Goal: Task Accomplishment & Management: Use online tool/utility

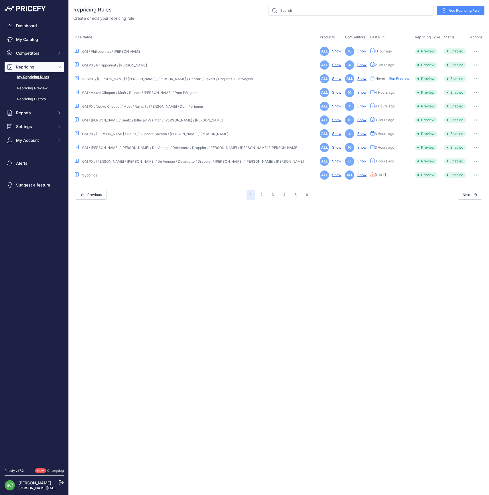
click at [473, 77] on button "button" at bounding box center [476, 79] width 11 height 8
click at [463, 91] on link "Edit" at bounding box center [465, 90] width 37 height 9
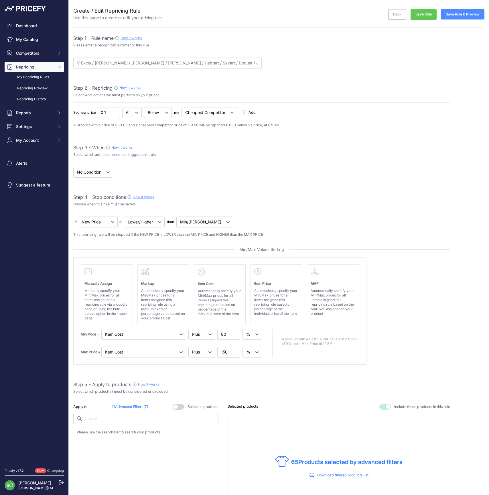
select select "percentage"
select select "7"
click at [456, 17] on button "Save Rule & Preview" at bounding box center [463, 14] width 44 height 10
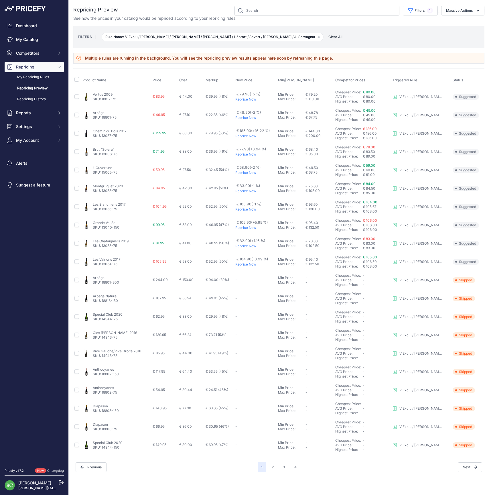
click at [98, 95] on link "Vertus 2009" at bounding box center [103, 94] width 20 height 4
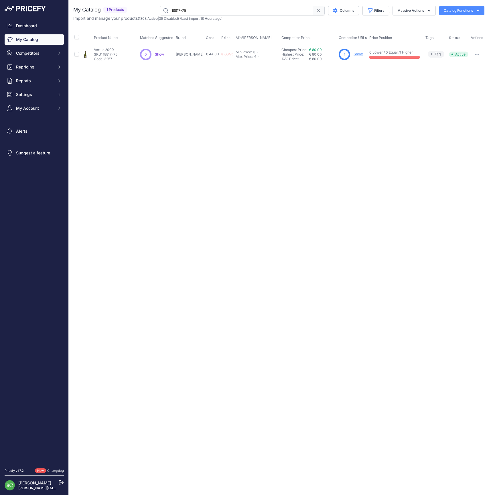
click at [360, 54] on link "Show" at bounding box center [358, 54] width 9 height 4
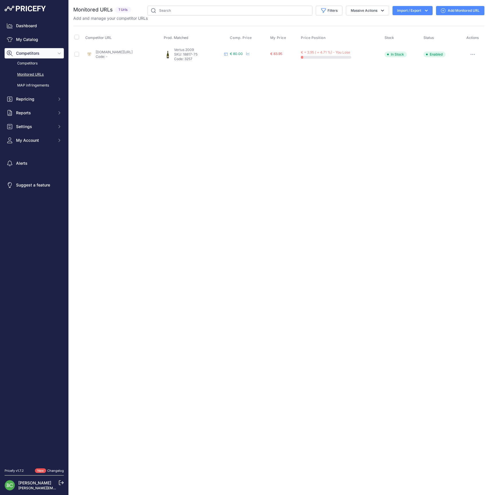
click at [113, 51] on link "shop.lescavesdetaillevent.com/champagnes/2420-champagne-champagne-grand-cru-pas…" at bounding box center [114, 52] width 37 height 4
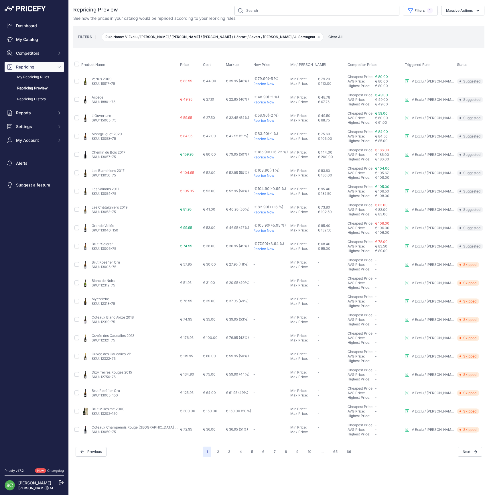
click at [99, 96] on link "Arpège" at bounding box center [98, 97] width 12 height 4
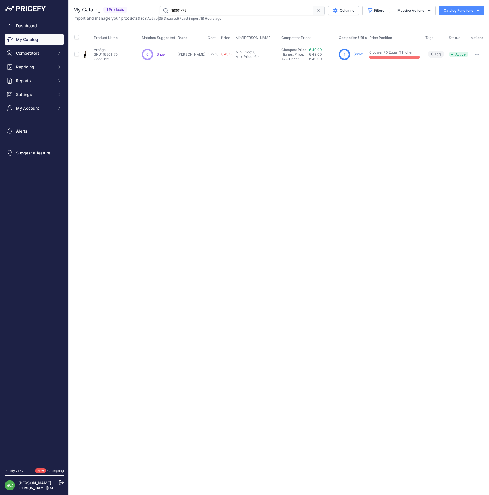
click at [358, 54] on link "Show" at bounding box center [358, 54] width 9 height 4
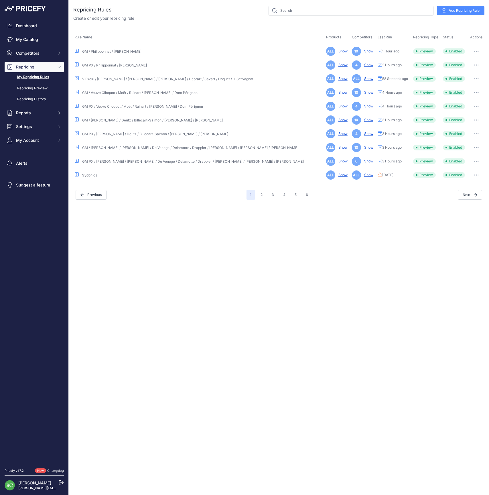
click at [474, 78] on icon "button" at bounding box center [476, 78] width 5 height 1
click at [465, 89] on link "Edit" at bounding box center [465, 90] width 37 height 9
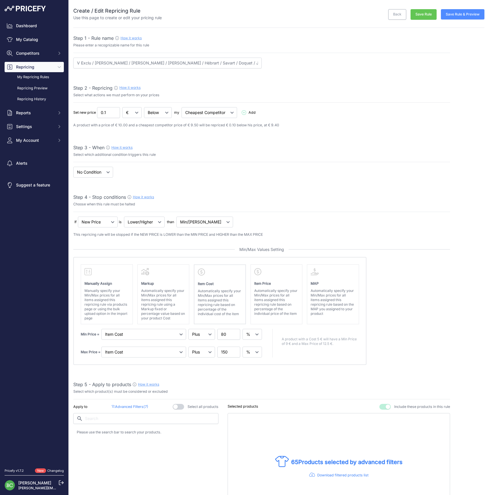
select select "percentage"
select select "7"
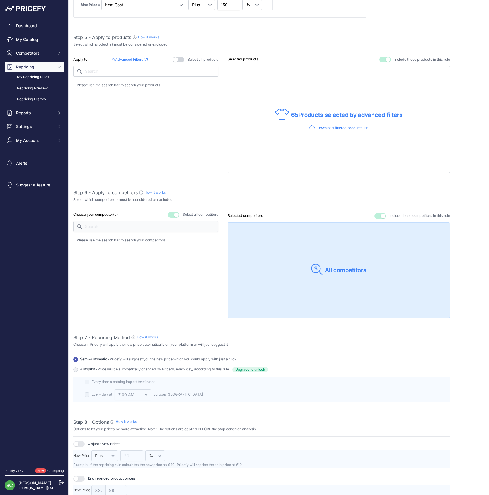
scroll to position [431, 0]
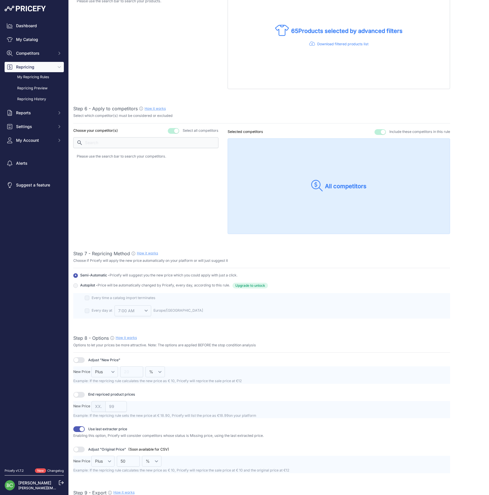
click at [377, 130] on button "button" at bounding box center [380, 132] width 11 height 6
click at [174, 129] on button "button" at bounding box center [173, 131] width 11 height 6
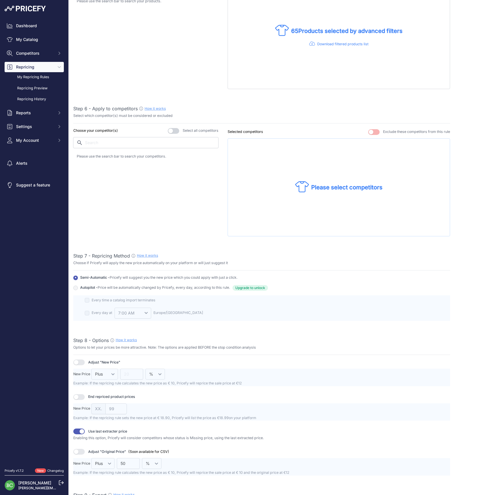
click at [162, 142] on input "text" at bounding box center [145, 142] width 145 height 11
type input "taille"
click at [121, 155] on p "shop.lescavesdetaillevent.com" at bounding box center [104, 158] width 34 height 6
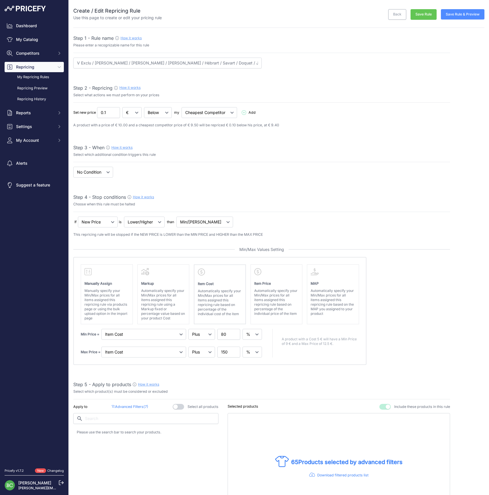
scroll to position [0, 0]
click at [461, 15] on button "Save Rule & Preview" at bounding box center [463, 14] width 44 height 10
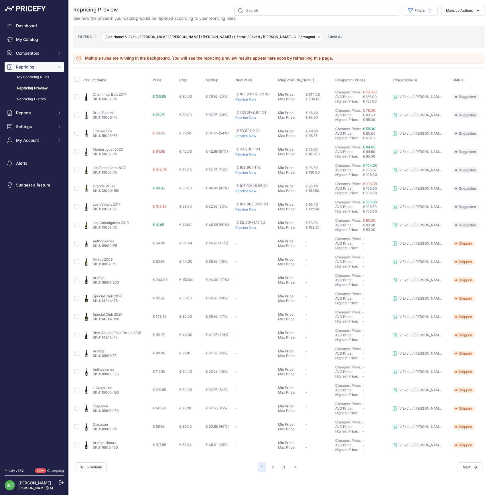
click at [115, 94] on link "Chemin du Bois 2017" at bounding box center [110, 94] width 34 height 4
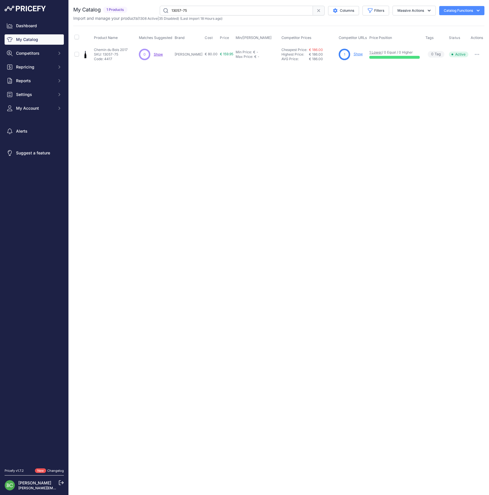
click at [357, 54] on link "Show" at bounding box center [358, 54] width 9 height 4
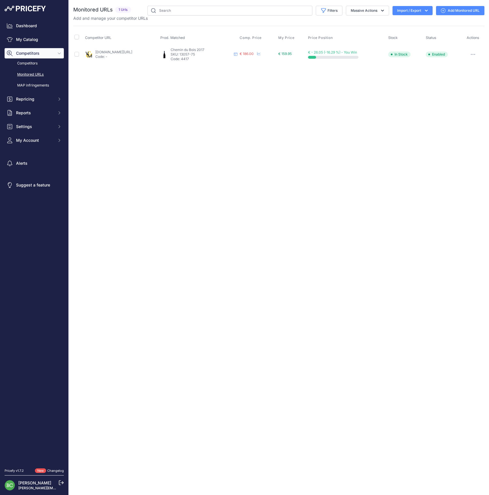
click at [127, 52] on link "vinsetmillesimes.com/fr/r-pouillon/110726-r-pouillon-1er-cru-chemin-du-bois-ext…" at bounding box center [113, 52] width 37 height 4
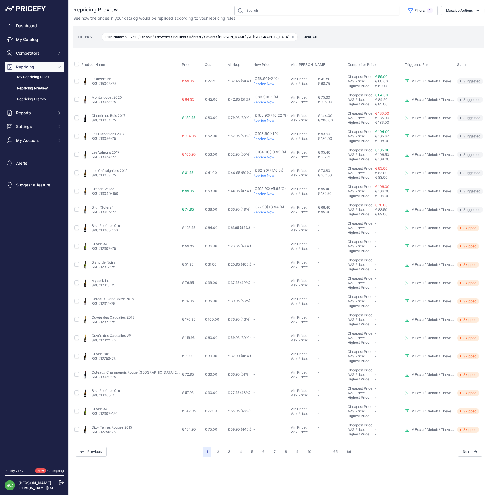
click at [108, 96] on link "Montgruguet 2020" at bounding box center [107, 97] width 30 height 4
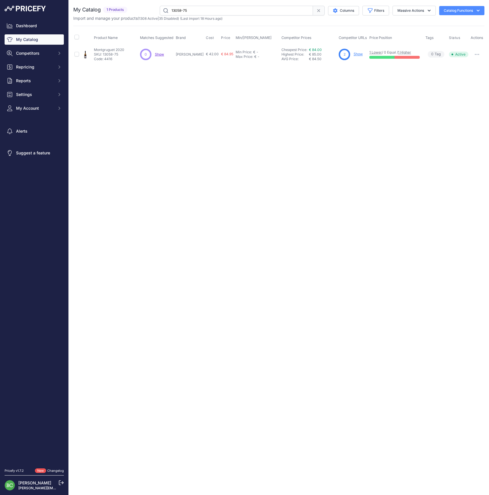
click at [359, 54] on link "Show" at bounding box center [358, 54] width 9 height 4
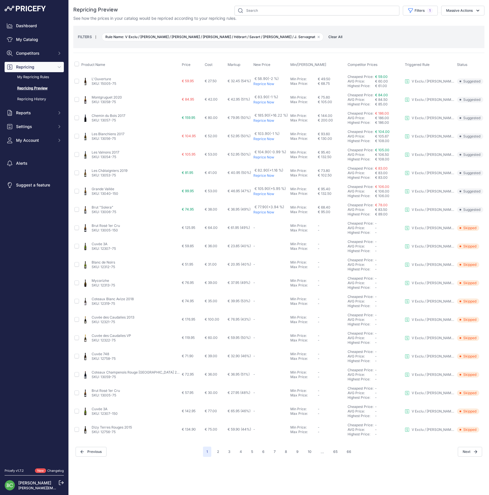
click at [112, 170] on link "Les Châtaigniers 2019" at bounding box center [110, 170] width 36 height 4
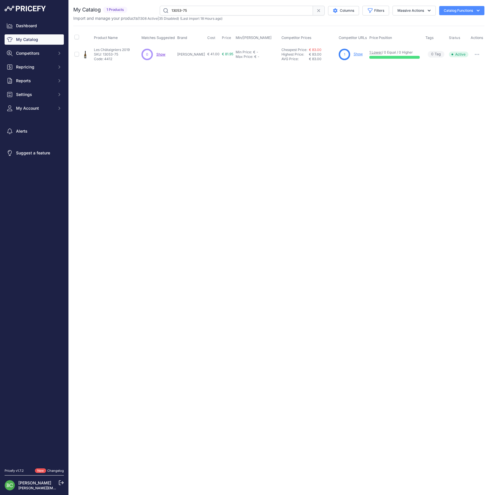
click at [357, 54] on link "Show" at bounding box center [358, 54] width 9 height 4
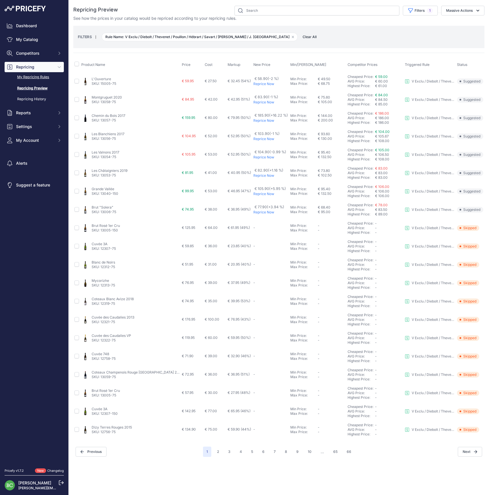
click at [38, 82] on link "My Repricing Rules" at bounding box center [34, 77] width 59 height 10
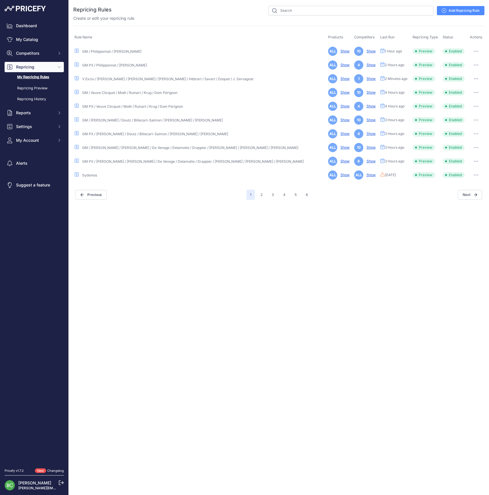
click at [477, 77] on button "button" at bounding box center [476, 79] width 11 height 8
click at [464, 89] on link "Edit" at bounding box center [465, 90] width 37 height 9
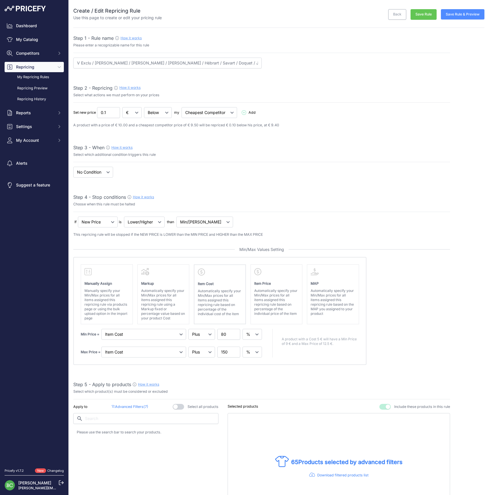
select select "percentage"
select select "7"
click at [468, 15] on button "Save Rule & Preview" at bounding box center [463, 14] width 44 height 10
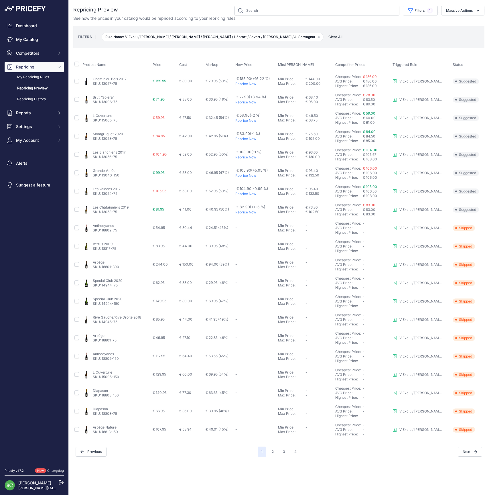
click at [103, 170] on link "Grande Vallée" at bounding box center [104, 170] width 23 height 4
click at [104, 115] on link "L'Ouverture" at bounding box center [102, 115] width 19 height 4
click at [105, 97] on link "Brut "Solera"" at bounding box center [104, 97] width 22 height 4
drag, startPoint x: 274, startPoint y: 453, endPoint x: 310, endPoint y: 455, distance: 35.9
click at [274, 453] on button "2" at bounding box center [272, 452] width 9 height 10
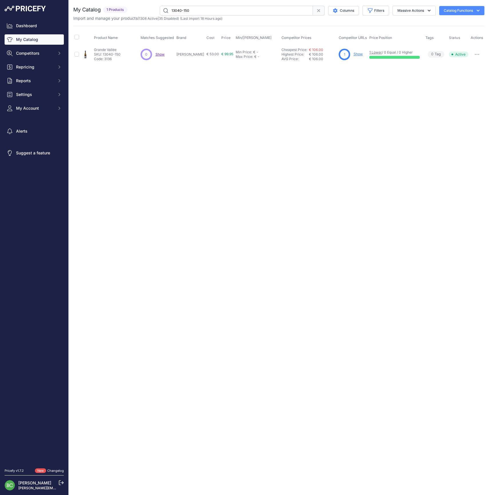
click at [358, 54] on link "Show" at bounding box center [358, 54] width 9 height 4
click at [358, 53] on link "Show" at bounding box center [358, 54] width 9 height 4
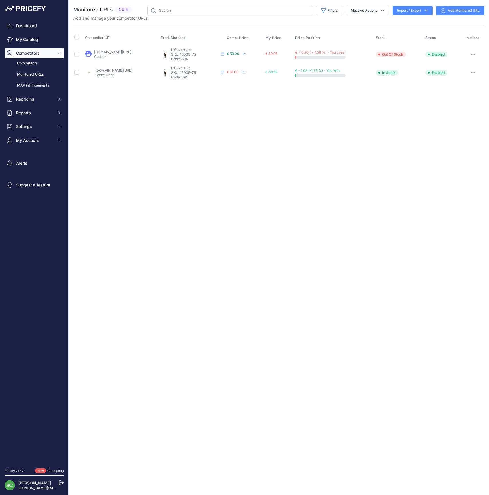
click at [475, 54] on icon "button" at bounding box center [473, 54] width 5 height 1
click at [354, 116] on div "Close You are not connected to the internet." at bounding box center [279, 247] width 421 height 495
click at [28, 102] on span "Repricing" at bounding box center [35, 99] width 38 height 6
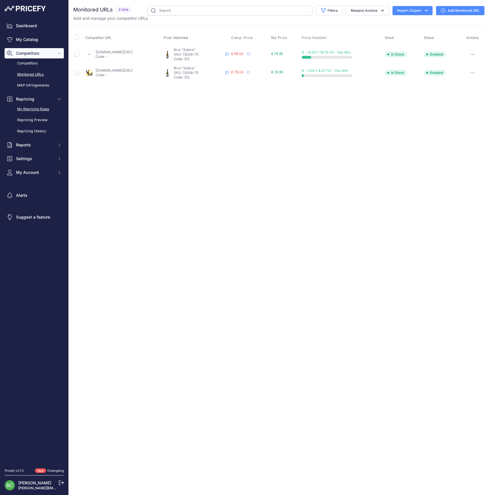
click at [29, 113] on link "My Repricing Rules" at bounding box center [34, 109] width 59 height 10
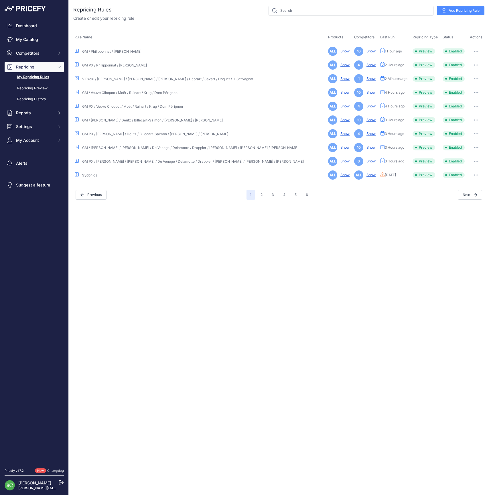
click at [476, 65] on icon "button" at bounding box center [476, 65] width 1 height 1
click at [466, 76] on link "Edit" at bounding box center [465, 76] width 37 height 9
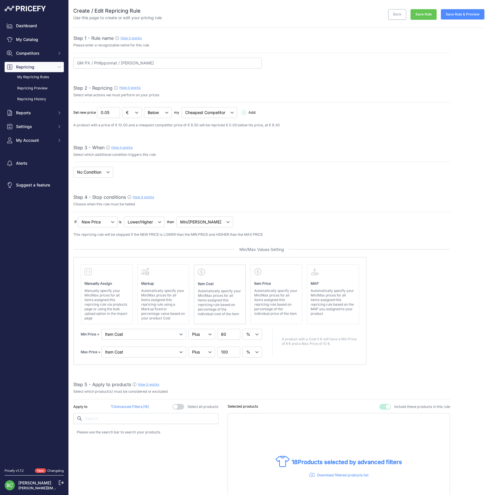
select select "percentage"
select select "7"
type input "GM PX / Philipponnat / [PERSON_NAME] / Gosset"
click at [331, 91] on div "Step 2 - Repricing How it works" at bounding box center [261, 88] width 377 height 7
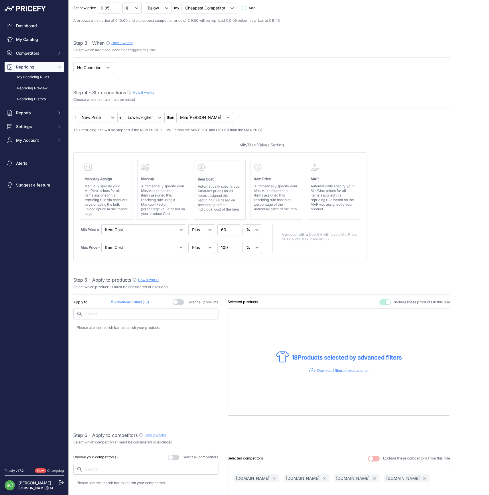
scroll to position [192, 0]
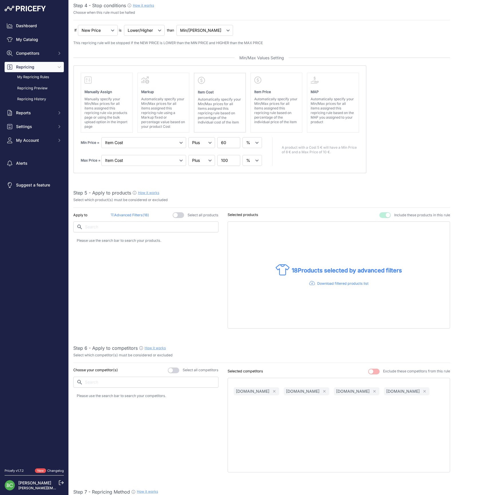
click at [133, 213] on p "Advanced Filters ( 18 )" at bounding box center [130, 215] width 38 height 5
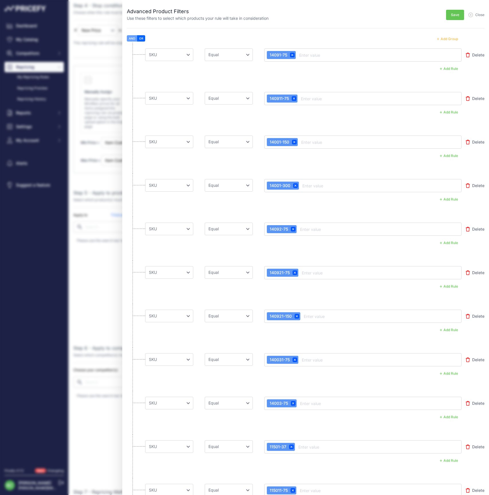
scroll to position [0, 0]
click at [446, 37] on button "Add Group" at bounding box center [448, 38] width 28 height 7
click at [445, 38] on button "Add Group" at bounding box center [448, 38] width 28 height 7
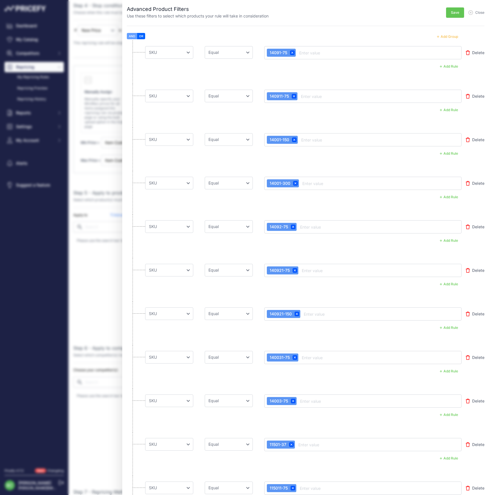
click at [445, 38] on button "Add Group" at bounding box center [448, 36] width 28 height 7
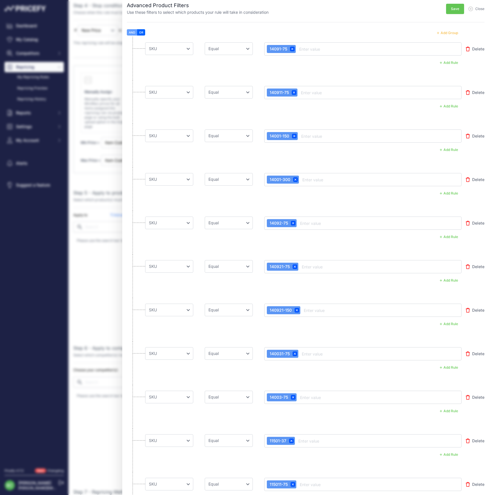
click at [447, 33] on button "Add Group" at bounding box center [448, 32] width 28 height 7
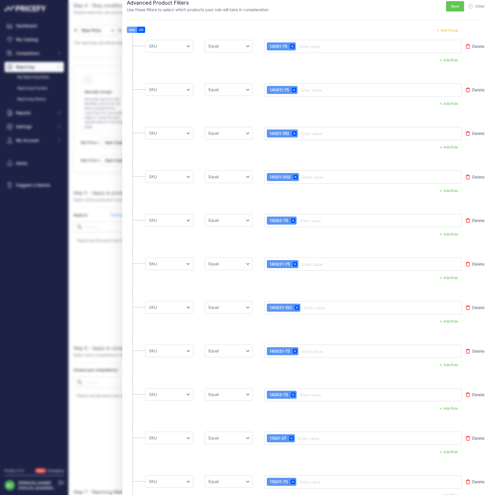
scroll to position [7, 0]
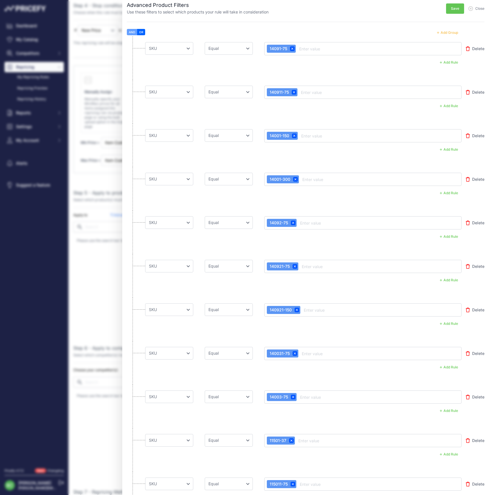
click at [448, 30] on button "Add Group" at bounding box center [448, 32] width 28 height 7
click at [448, 30] on button "Add Group" at bounding box center [448, 31] width 28 height 7
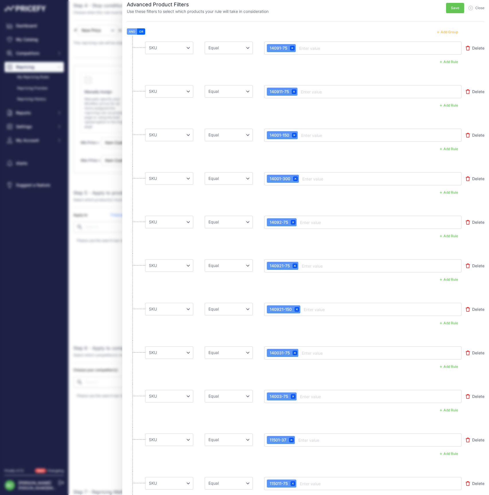
click at [448, 30] on button "Add Group" at bounding box center [448, 31] width 28 height 7
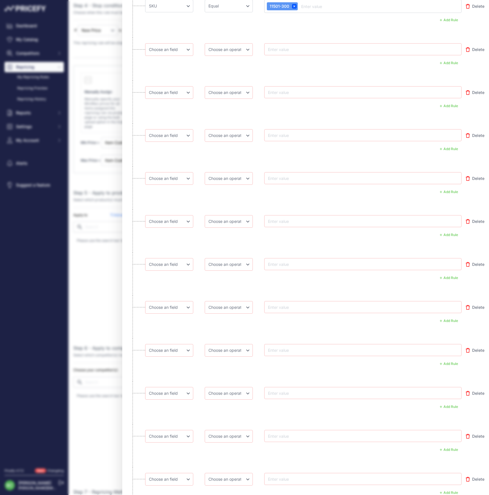
scroll to position [807, 0]
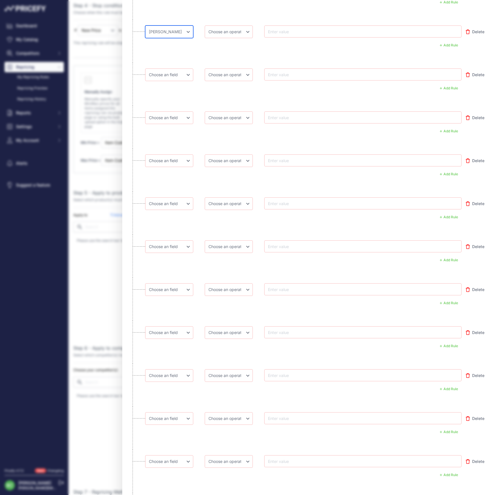
select select "mp.sku"
click at [180, 138] on li "Choose an field Name Price Cost MAP Brand Min Price Max Price SKU GTIN/EAN/ASIN…" at bounding box center [306, 127] width 358 height 43
select select "mp.sku"
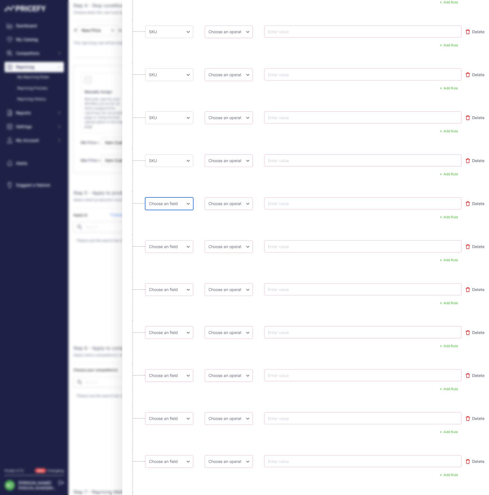
select select "mp.sku"
click at [181, 262] on div "AND OR" at bounding box center [303, 259] width 317 height 7
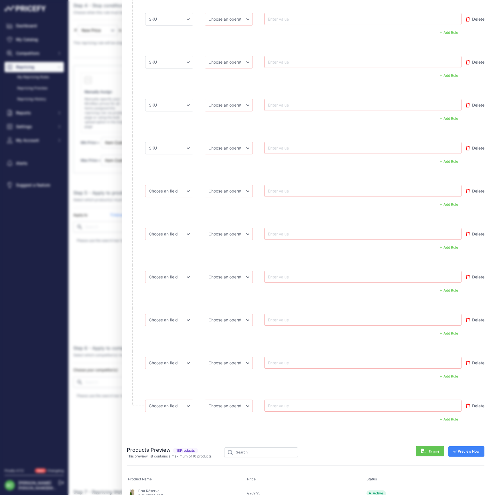
scroll to position [910, 0]
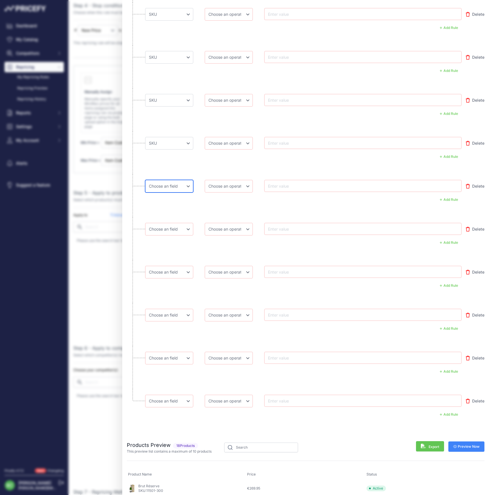
select select "mp.sku"
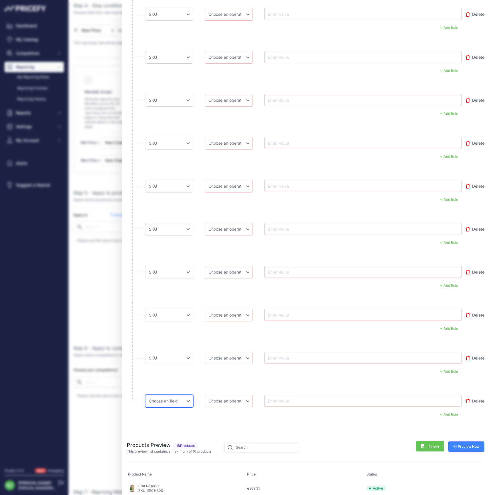
select select "mp.sku"
select select "equal"
click at [235, 277] on li "Choose an field Name Price Cost MAP Brand Min Price Max Price SKU GTIN/EAN/ASIN…" at bounding box center [306, 281] width 358 height 43
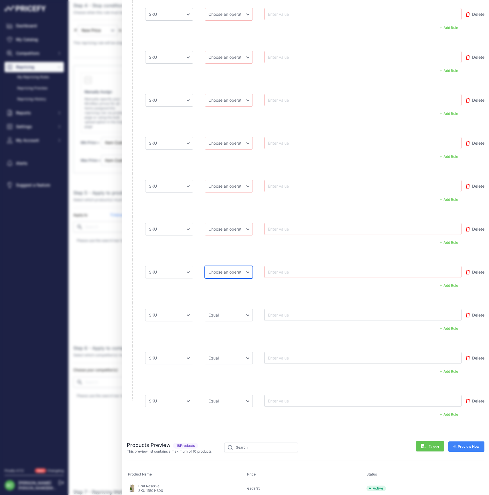
select select "equal"
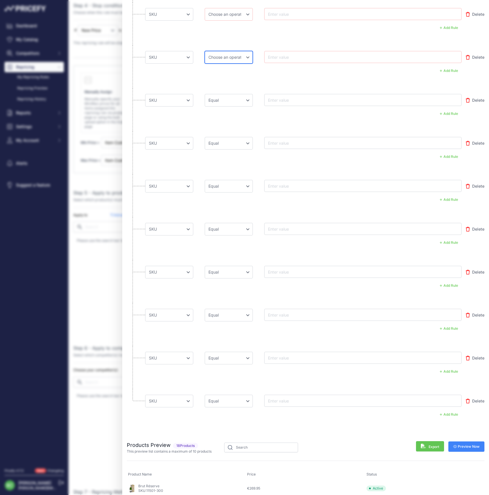
select select "equal"
click at [202, 81] on li "Choose an field Name Price Cost MAP Brand Min Price Max Price SKU GTIN/EAN/ASIN…" at bounding box center [306, 66] width 358 height 43
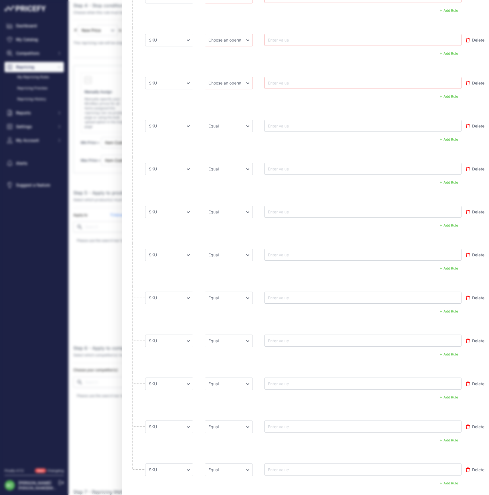
scroll to position [841, 0]
select select "equal"
click at [199, 98] on div "AND OR" at bounding box center [303, 96] width 317 height 7
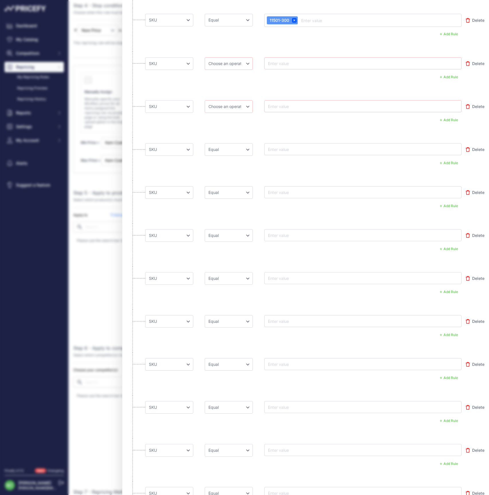
scroll to position [774, 0]
select select "equal"
click at [201, 85] on li "Choose an field Name Price Cost MAP Brand Min Price Max Price SKU GTIN/EAN/ASIN…" at bounding box center [306, 74] width 358 height 43
drag, startPoint x: 285, startPoint y: 63, endPoint x: 284, endPoint y: 68, distance: 4.4
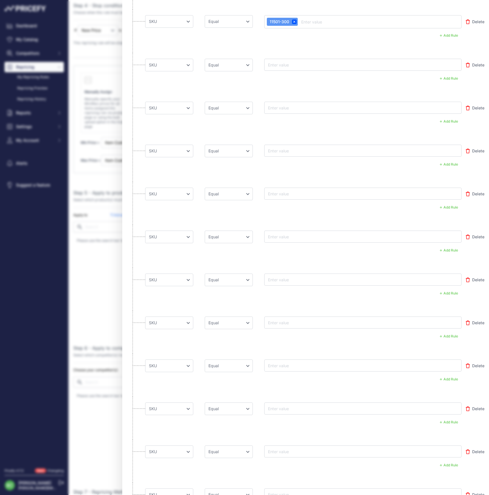
click at [285, 63] on input "text" at bounding box center [290, 64] width 46 height 7
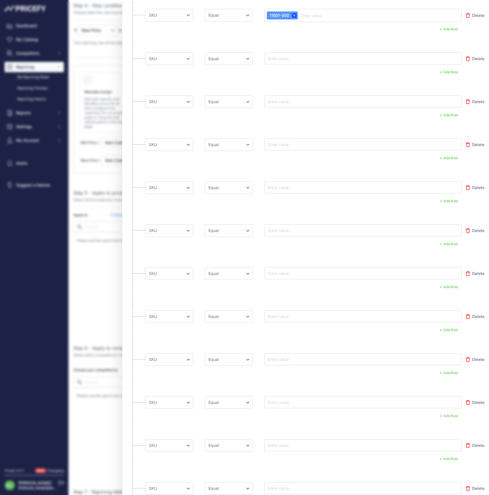
scroll to position [780, 0]
click at [285, 58] on input "text" at bounding box center [290, 57] width 46 height 7
paste input "10901-37"
type input "10901-37"
click at [286, 101] on input "text" at bounding box center [290, 100] width 46 height 7
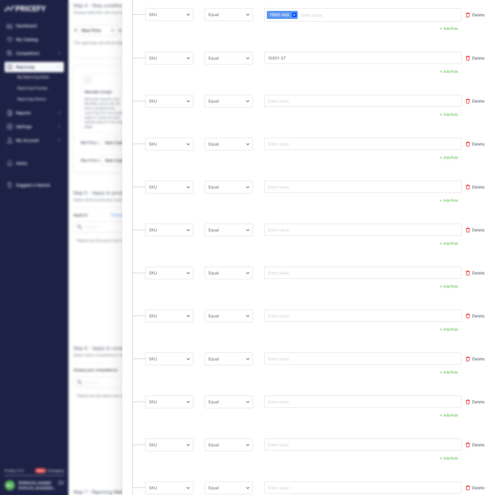
paste input "10901-75"
type input "10901-75"
click at [285, 144] on input "text" at bounding box center [290, 143] width 46 height 7
paste input "109011-75"
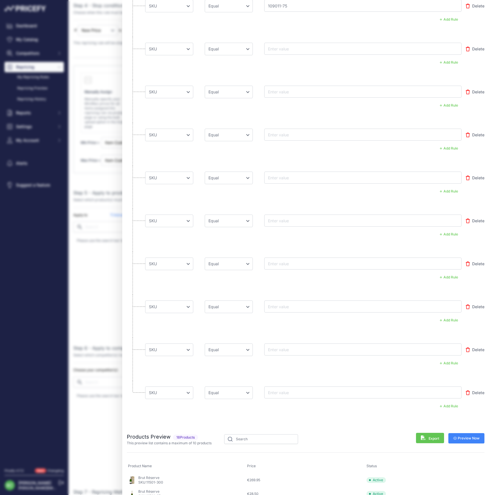
scroll to position [919, 0]
type input "109011-75"
click at [284, 46] on input "text" at bounding box center [290, 48] width 46 height 7
click at [286, 46] on input "text" at bounding box center [290, 48] width 46 height 7
paste input "109011-150"
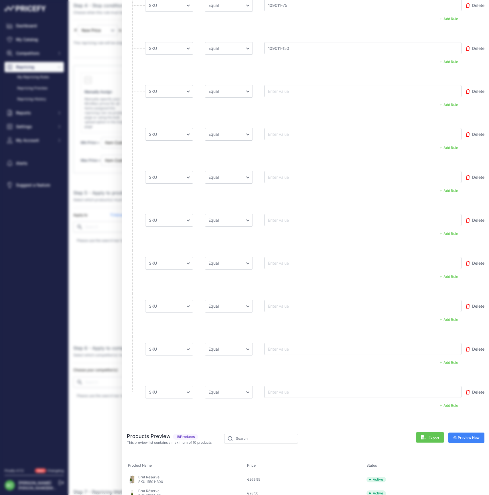
type input "109011-150"
click at [280, 90] on input "text" at bounding box center [290, 91] width 46 height 7
click at [283, 90] on input "text" at bounding box center [290, 91] width 46 height 7
paste input "10901-150"
type input "10901-150"
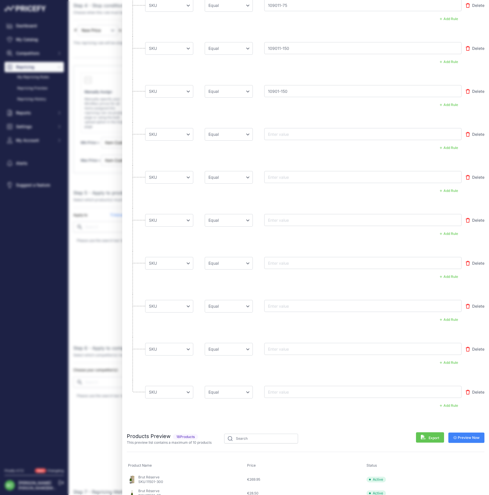
click at [283, 133] on input "text" at bounding box center [290, 134] width 46 height 7
drag, startPoint x: 287, startPoint y: 133, endPoint x: 282, endPoint y: 135, distance: 4.8
click at [286, 134] on input "text" at bounding box center [290, 134] width 46 height 7
paste input "10901-300"
type input "10901-300"
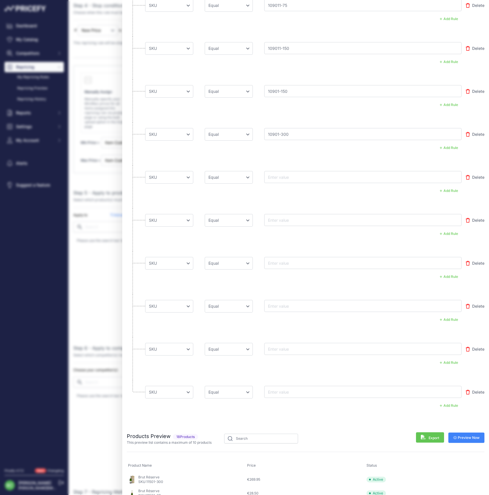
click at [284, 176] on input "text" at bounding box center [290, 177] width 46 height 7
paste input "10902-37"
type input "10902-37"
click at [283, 218] on input "text" at bounding box center [290, 220] width 46 height 7
paste input "109021-75"
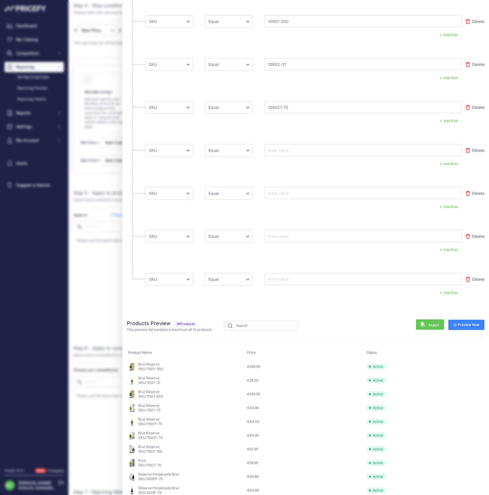
scroll to position [1032, 0]
type input "109021-75"
click at [288, 149] on input "text" at bounding box center [290, 150] width 46 height 7
paste input "10902-75"
type input "10902-75"
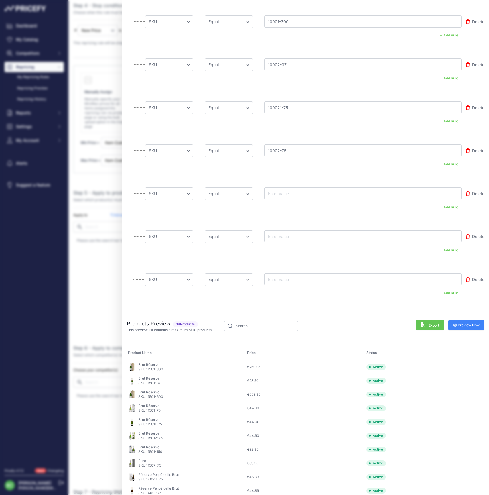
click at [297, 193] on input "text" at bounding box center [290, 193] width 46 height 7
paste input "10902-150"
type input "10902-150"
click at [305, 234] on input "text" at bounding box center [290, 236] width 46 height 7
paste input "10907-75"
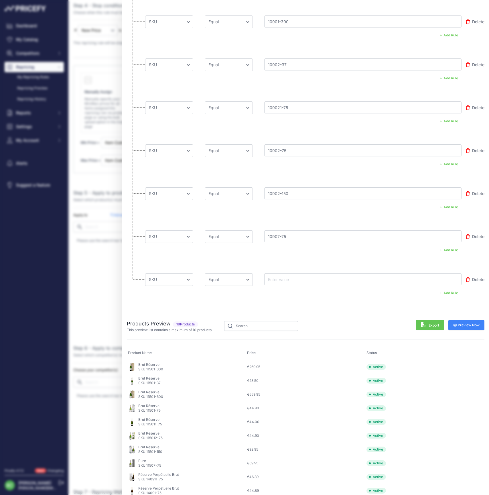
type input "10907-75"
click at [293, 276] on input "text" at bounding box center [290, 279] width 46 height 7
paste input "10907-150"
type input "10907-150"
click at [465, 323] on span "Preview Now" at bounding box center [467, 325] width 27 height 5
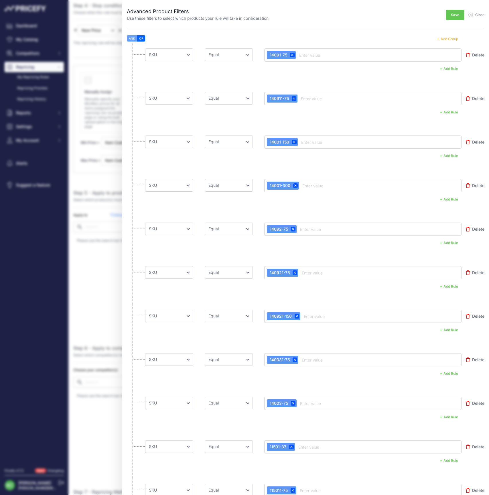
scroll to position [0, 0]
click at [455, 14] on span "Save" at bounding box center [455, 15] width 8 height 5
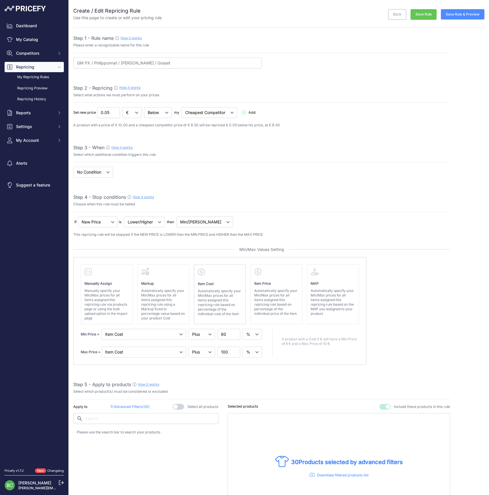
click at [462, 13] on button "Save Rule & Preview" at bounding box center [463, 14] width 44 height 10
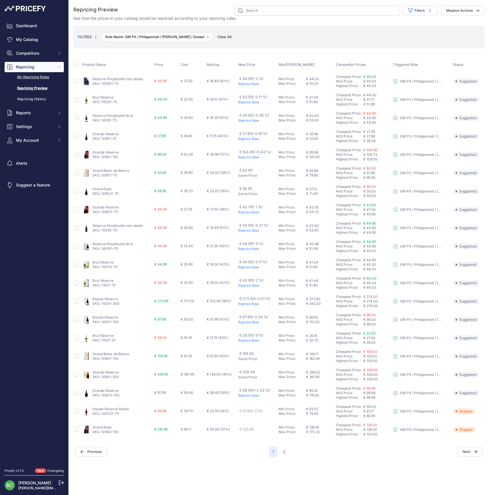
click at [34, 82] on link "My Repricing Rules" at bounding box center [34, 77] width 59 height 10
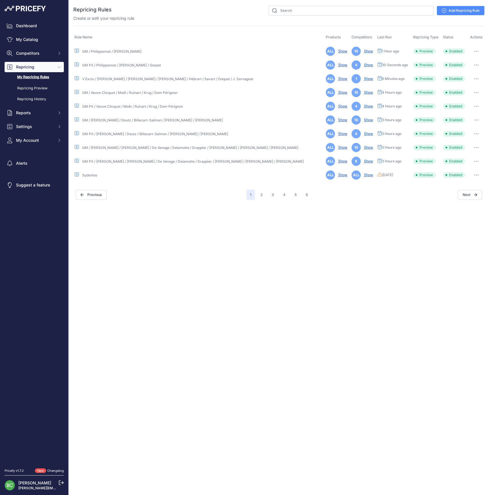
click at [478, 49] on button "button" at bounding box center [476, 51] width 11 height 8
click at [462, 61] on link "Edit" at bounding box center [465, 63] width 37 height 9
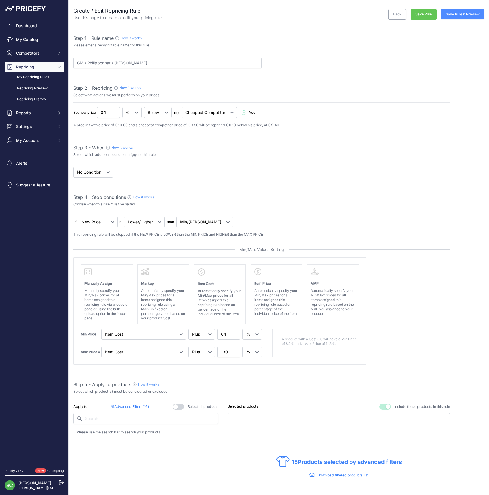
select select "percentage"
select select "7"
type input "GM / Philipponnat / [PERSON_NAME] / Gosset"
click at [271, 160] on div "Step 3 - When How it works Select which additional condition triggers this rule" at bounding box center [261, 153] width 377 height 18
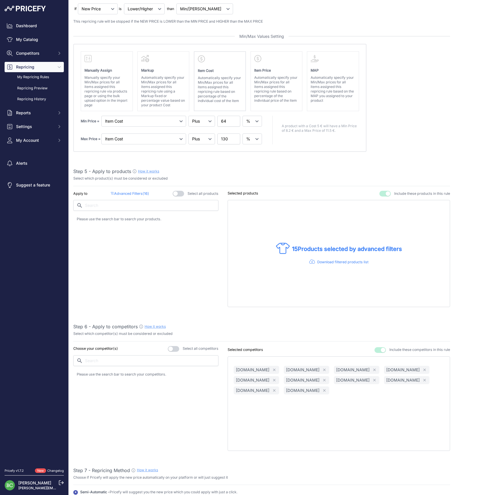
scroll to position [215, 0]
click at [134, 192] on p "Advanced Filters ( 16 )" at bounding box center [130, 192] width 38 height 5
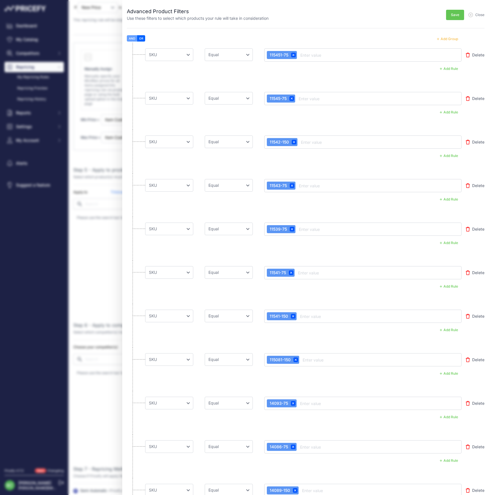
click at [444, 41] on button "Add Group" at bounding box center [448, 38] width 28 height 7
click at [446, 39] on button "Add Group" at bounding box center [448, 38] width 28 height 7
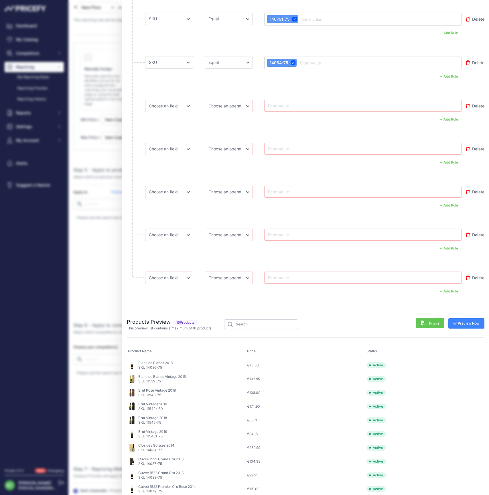
scroll to position [645, 0]
select select "mp.sku"
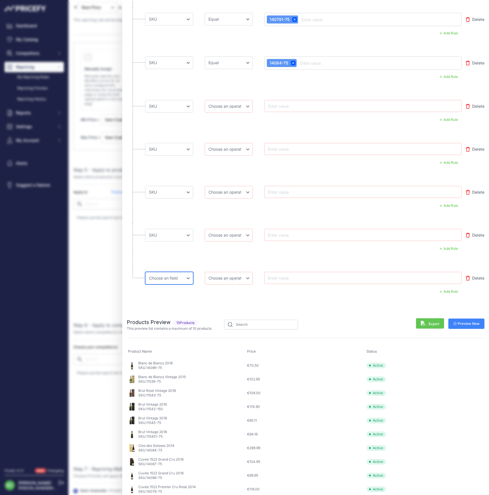
select select "mp.sku"
click at [214, 284] on li "Choose an field Name Price Cost MAP Brand Min Price Max Price SKU GTIN/EAN/ASIN…" at bounding box center [306, 287] width 358 height 43
select select "equal"
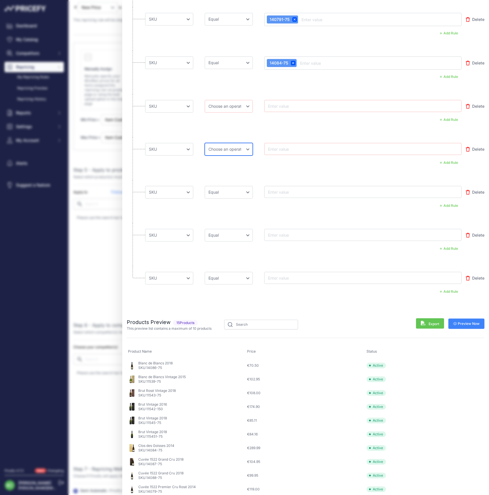
select select "equal"
drag, startPoint x: 221, startPoint y: 107, endPoint x: 293, endPoint y: 109, distance: 72.2
click at [293, 109] on div "Choose an field Name Price Cost MAP Brand Min Price Max Price SKU GTIN/EAN/ASIN…" at bounding box center [303, 106] width 317 height 13
click at [293, 106] on input "text" at bounding box center [290, 106] width 46 height 7
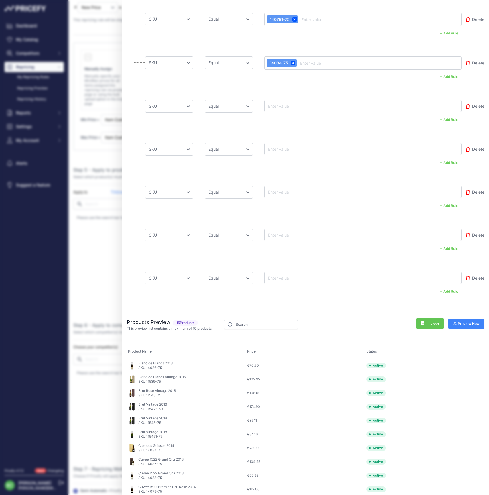
click at [283, 105] on input "text" at bounding box center [290, 106] width 46 height 7
paste input "10927-75"
type input "10927-75"
click at [286, 147] on input "text" at bounding box center [290, 149] width 46 height 7
paste input "109111-75"
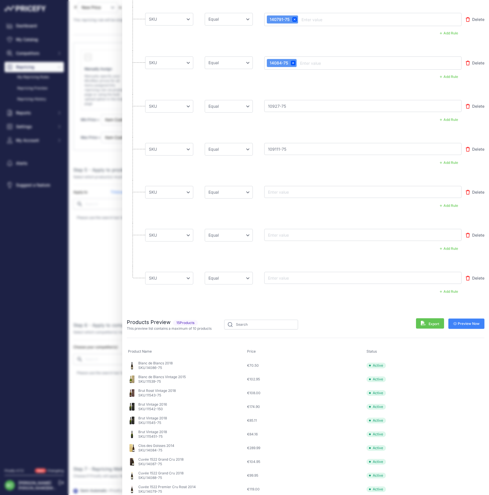
type input "109111-75"
click at [283, 194] on input "text" at bounding box center [290, 192] width 46 height 7
paste input "109121-75"
type input "109121-75"
click at [289, 232] on input "text" at bounding box center [290, 234] width 46 height 7
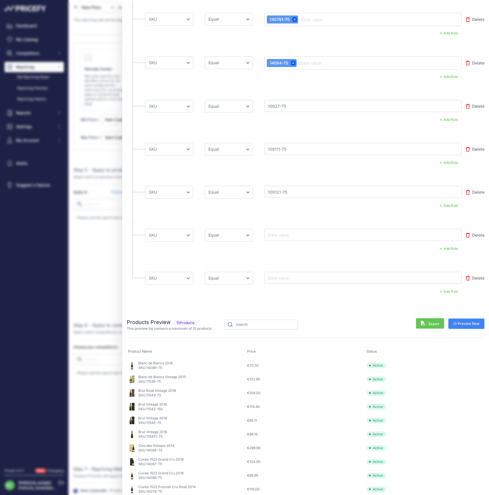
paste input "10930-75"
type input "10930-75"
drag, startPoint x: 289, startPoint y: 277, endPoint x: 286, endPoint y: 278, distance: 2.9
click at [289, 277] on input "text" at bounding box center [290, 277] width 46 height 7
paste input "10929-75"
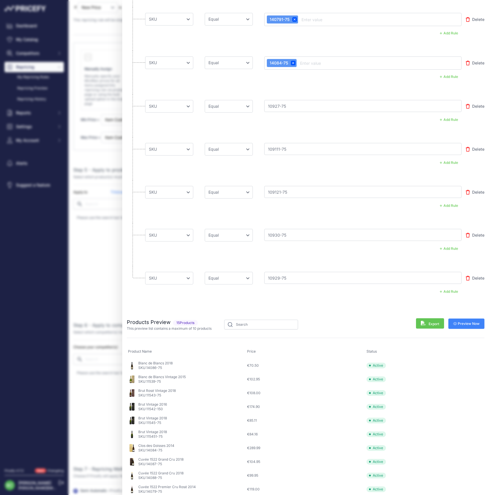
type input "10929-75"
click at [469, 321] on span "Preview Now" at bounding box center [467, 323] width 27 height 5
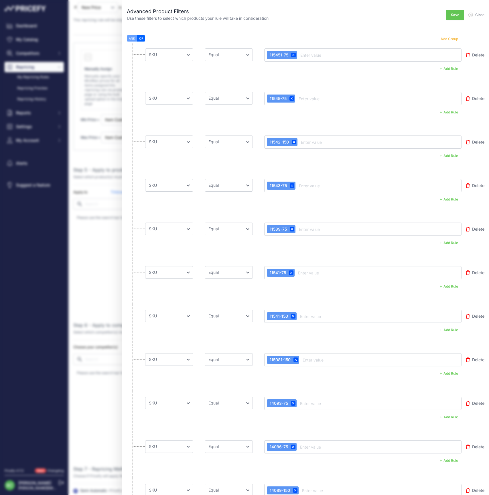
scroll to position [0, 0]
click at [454, 16] on span "Save" at bounding box center [455, 15] width 8 height 5
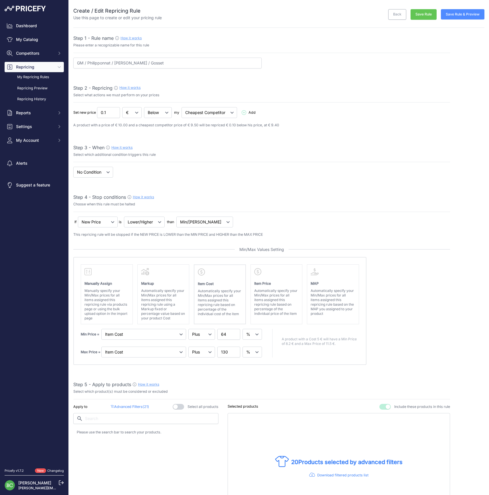
click at [462, 15] on button "Save Rule & Preview" at bounding box center [463, 14] width 44 height 10
